Goal: Book appointment/travel/reservation

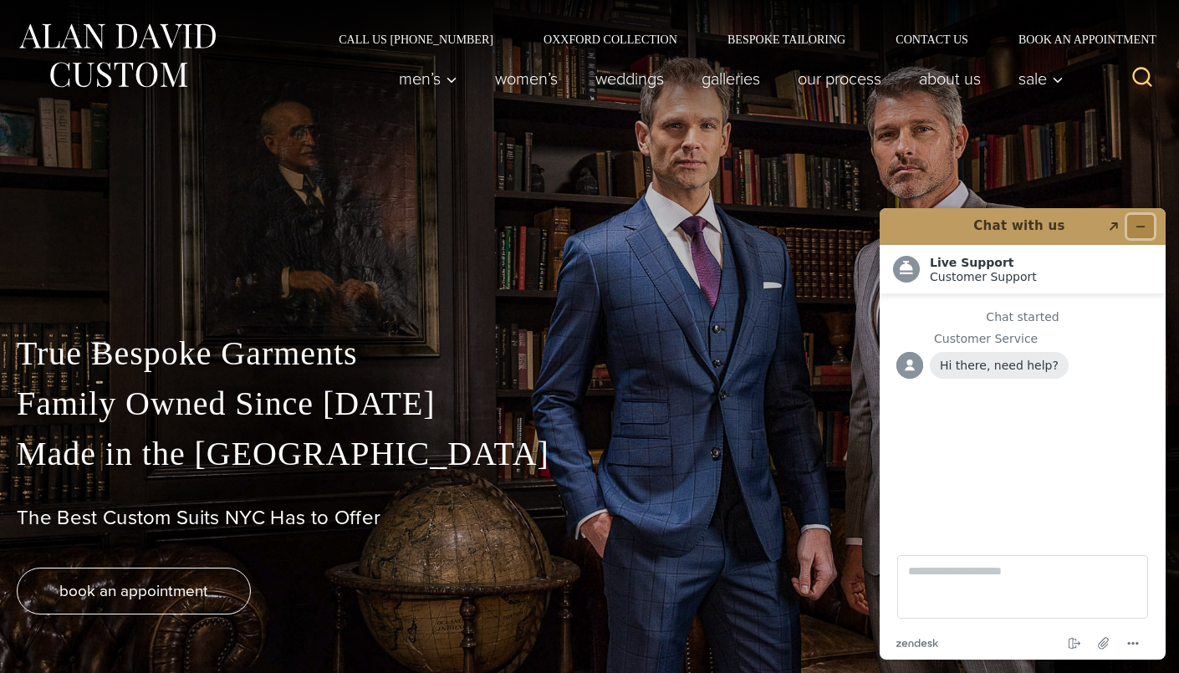
click at [1143, 224] on icon "Minimize widget" at bounding box center [1140, 227] width 12 height 12
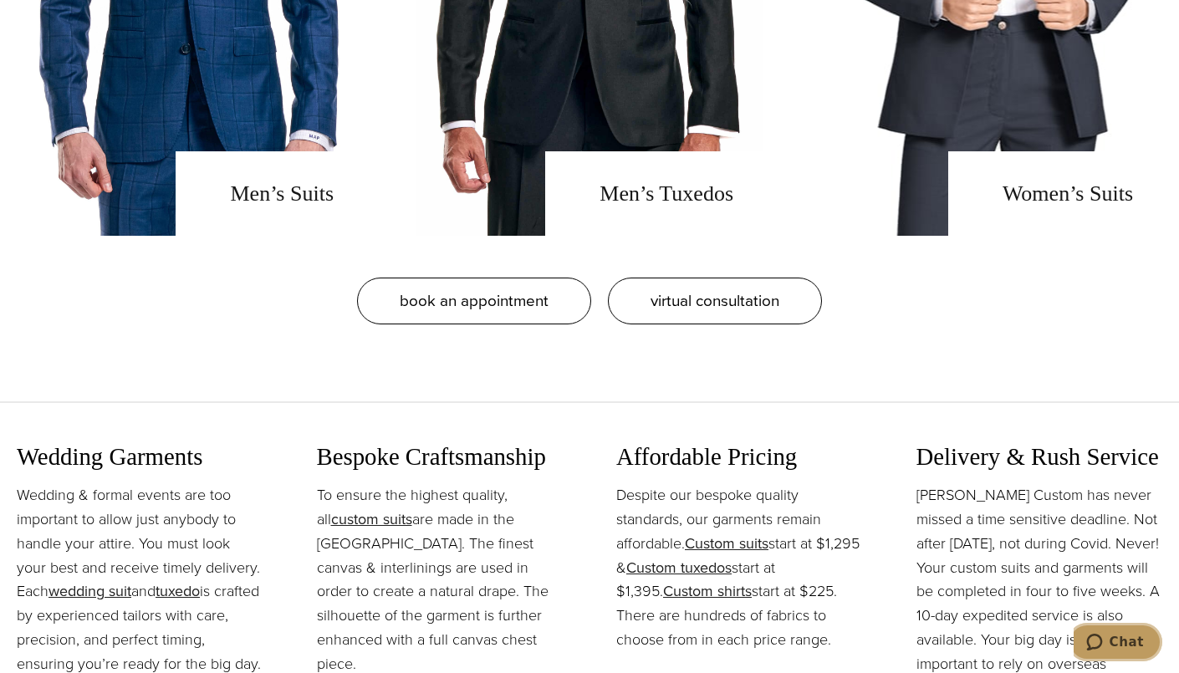
scroll to position [1592, 0]
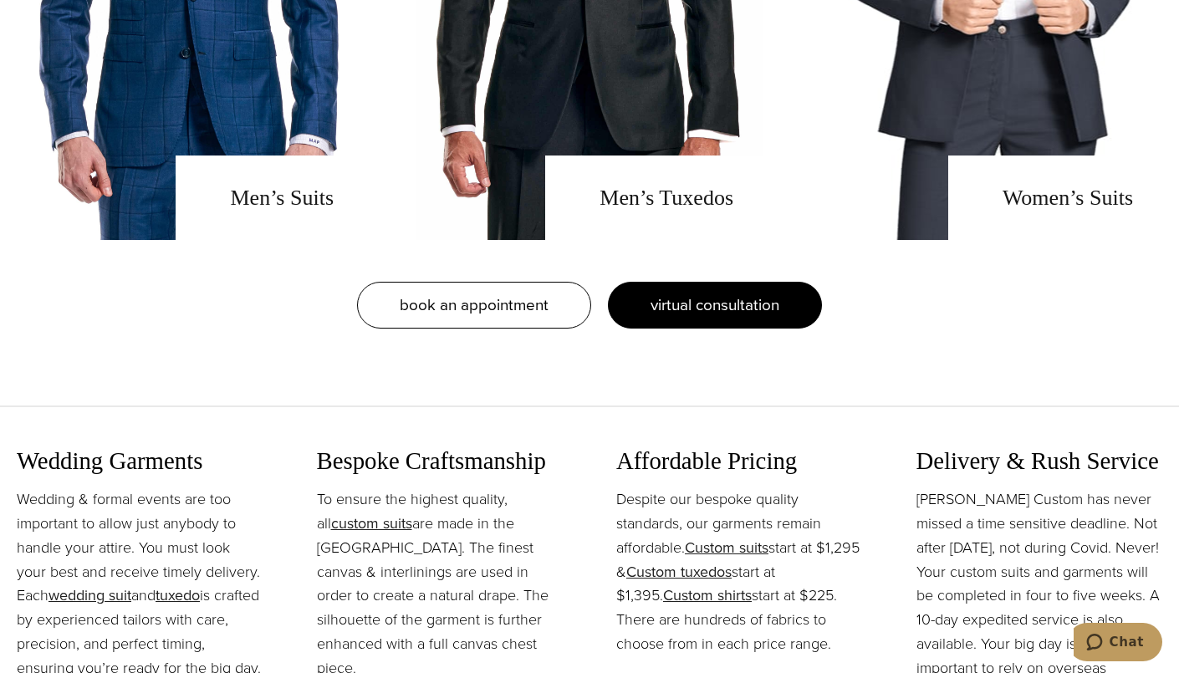
click at [761, 314] on span "virtual consultation" at bounding box center [714, 305] width 129 height 24
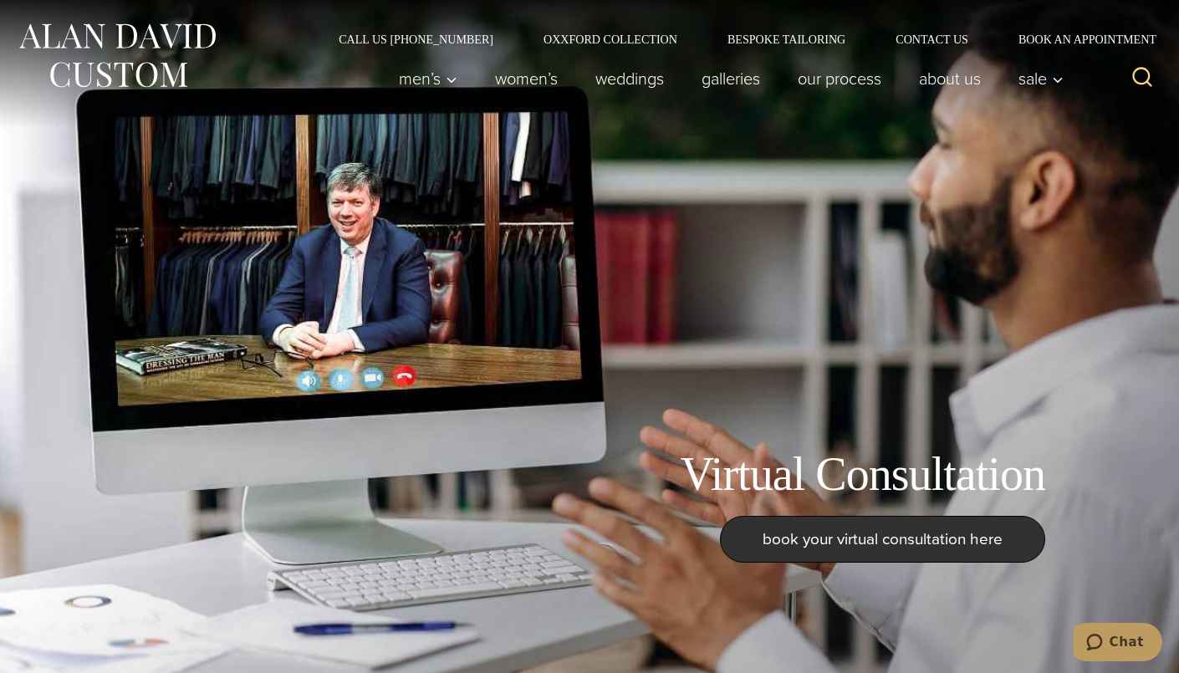
click at [123, 48] on img at bounding box center [117, 55] width 201 height 74
